Goal: Register for event/course

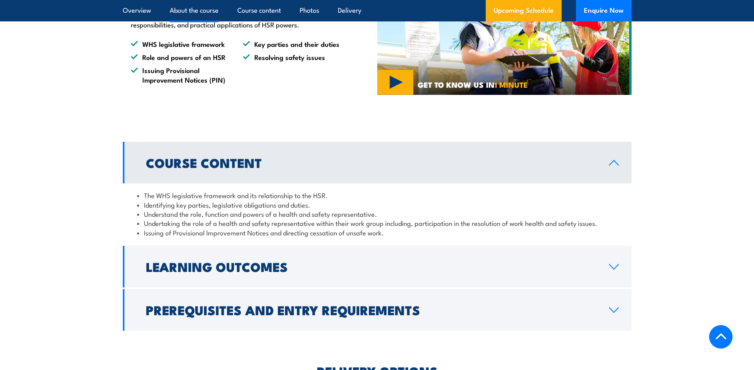
scroll to position [596, 0]
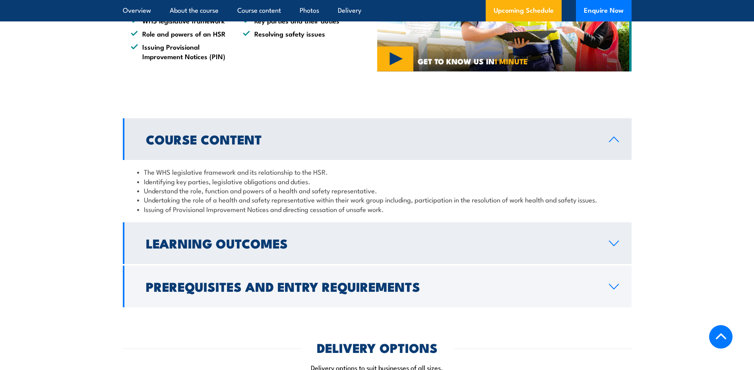
click at [609, 244] on icon at bounding box center [613, 243] width 11 height 6
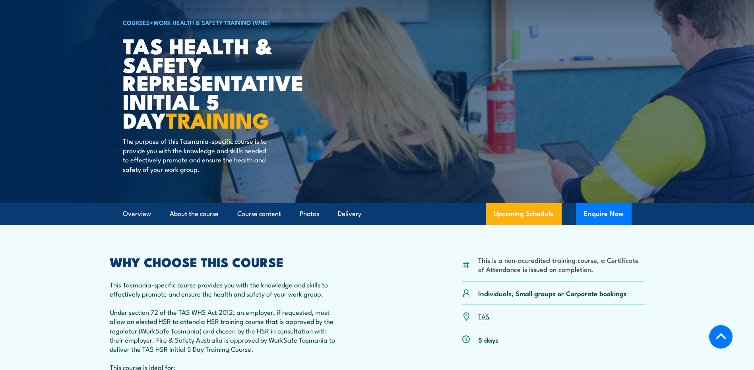
scroll to position [159, 0]
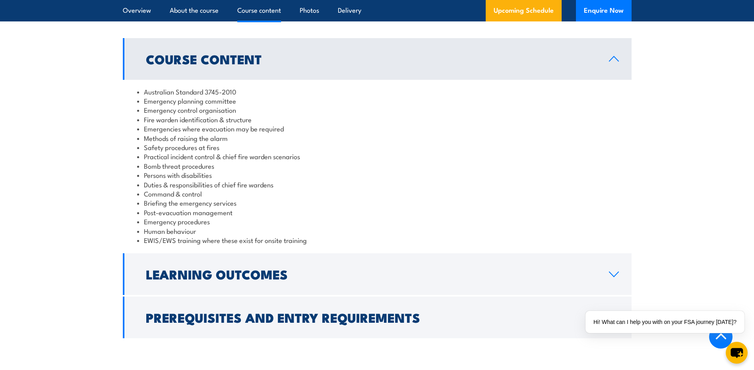
scroll to position [755, 0]
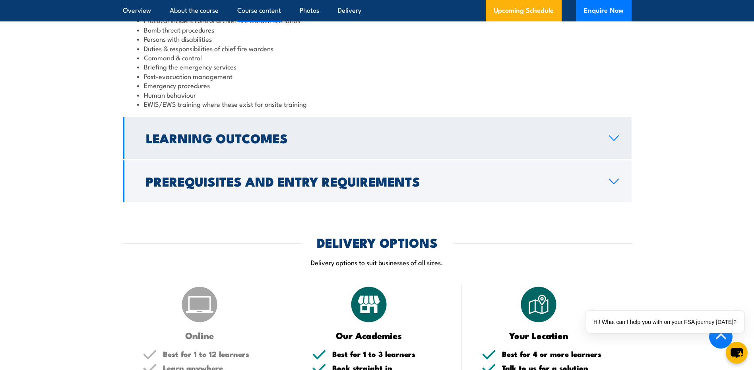
click at [179, 139] on h2 "Learning Outcomes" at bounding box center [371, 137] width 450 height 11
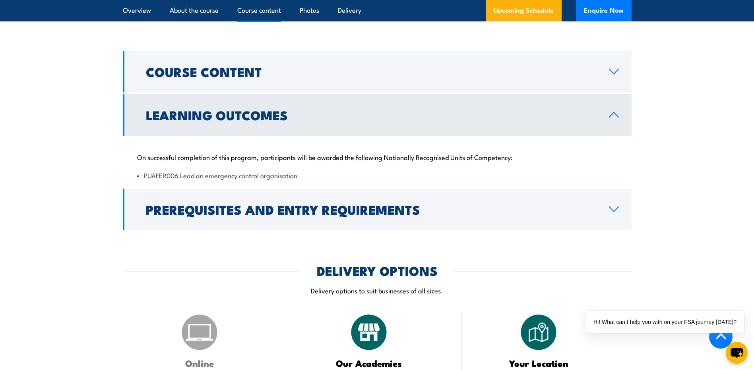
scroll to position [706, 0]
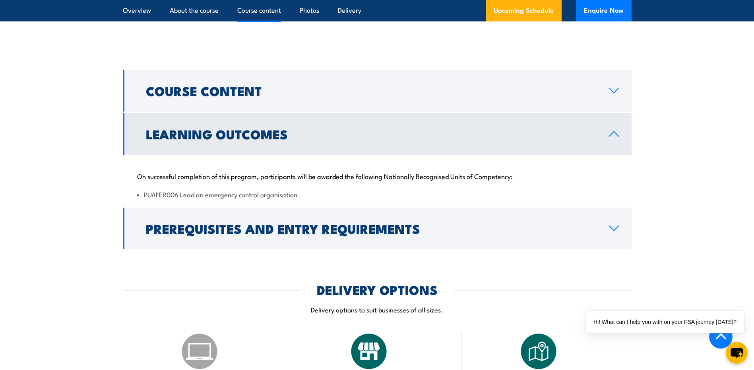
click at [617, 134] on icon at bounding box center [613, 134] width 11 height 6
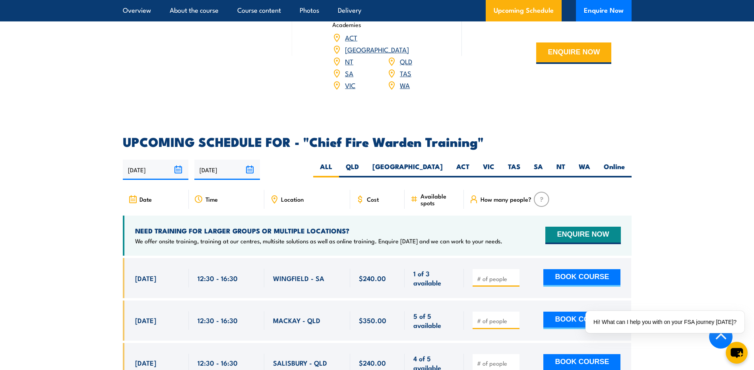
scroll to position [1223, 0]
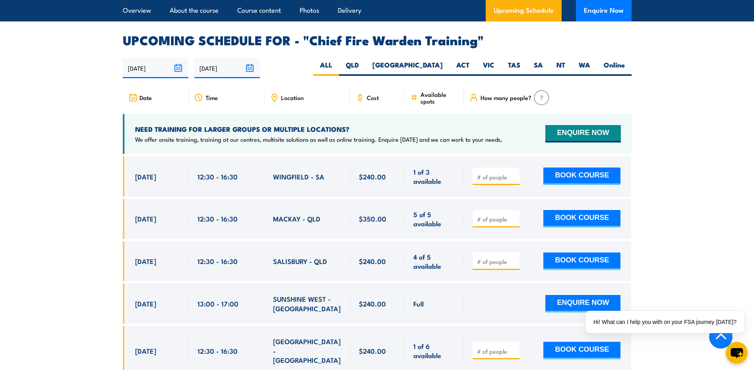
click at [295, 94] on span "Location" at bounding box center [292, 97] width 23 height 7
click at [275, 94] on icon at bounding box center [274, 97] width 5 height 7
click at [519, 60] on label "TAS" at bounding box center [514, 67] width 26 height 15
click at [520, 60] on input "TAS" at bounding box center [522, 62] width 5 height 5
radio input "true"
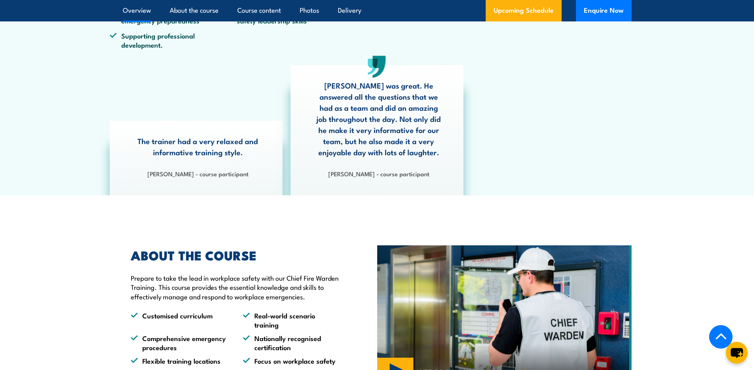
scroll to position [344, 0]
